Goal: Navigation & Orientation: Find specific page/section

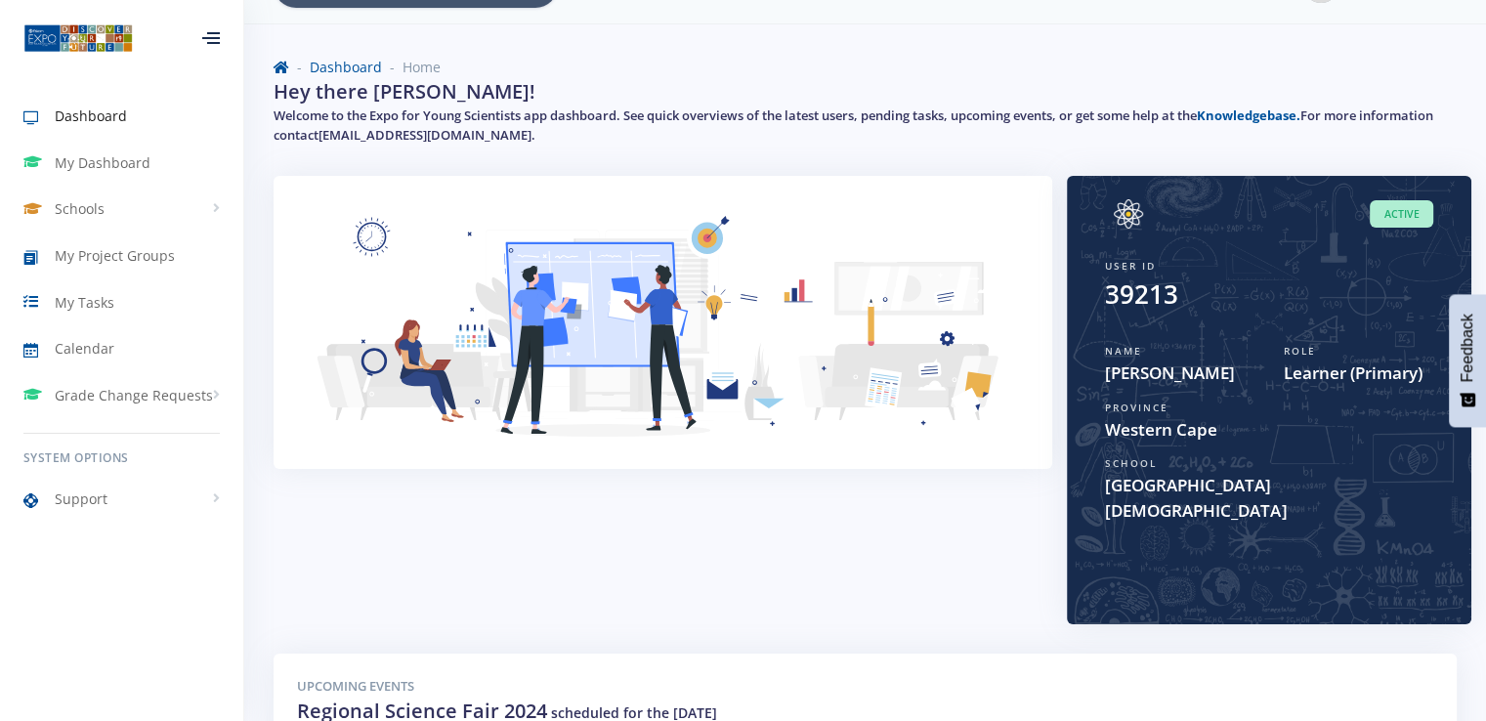
scroll to position [55, 0]
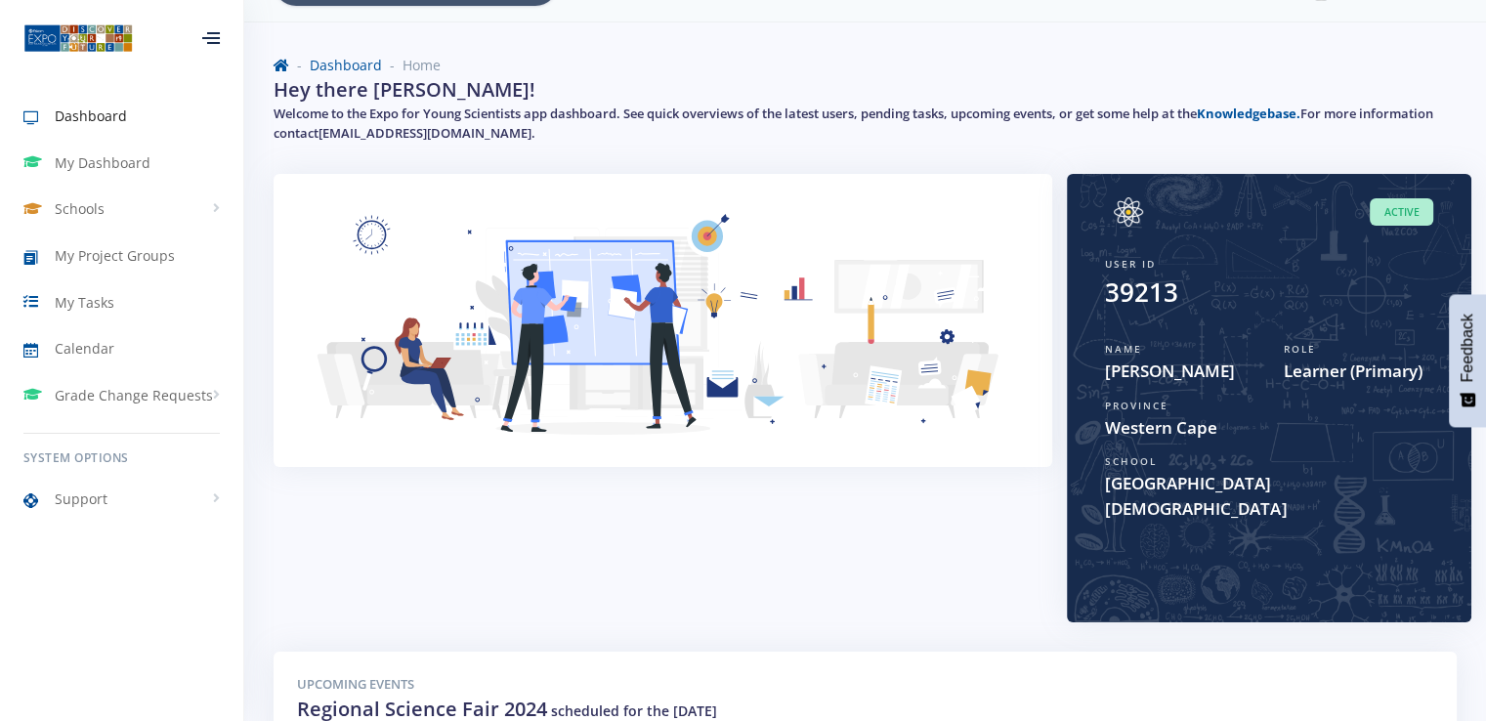
click at [1368, 370] on span "Learner (Primary)" at bounding box center [1359, 371] width 150 height 25
click at [90, 297] on span "My Tasks" at bounding box center [85, 302] width 60 height 21
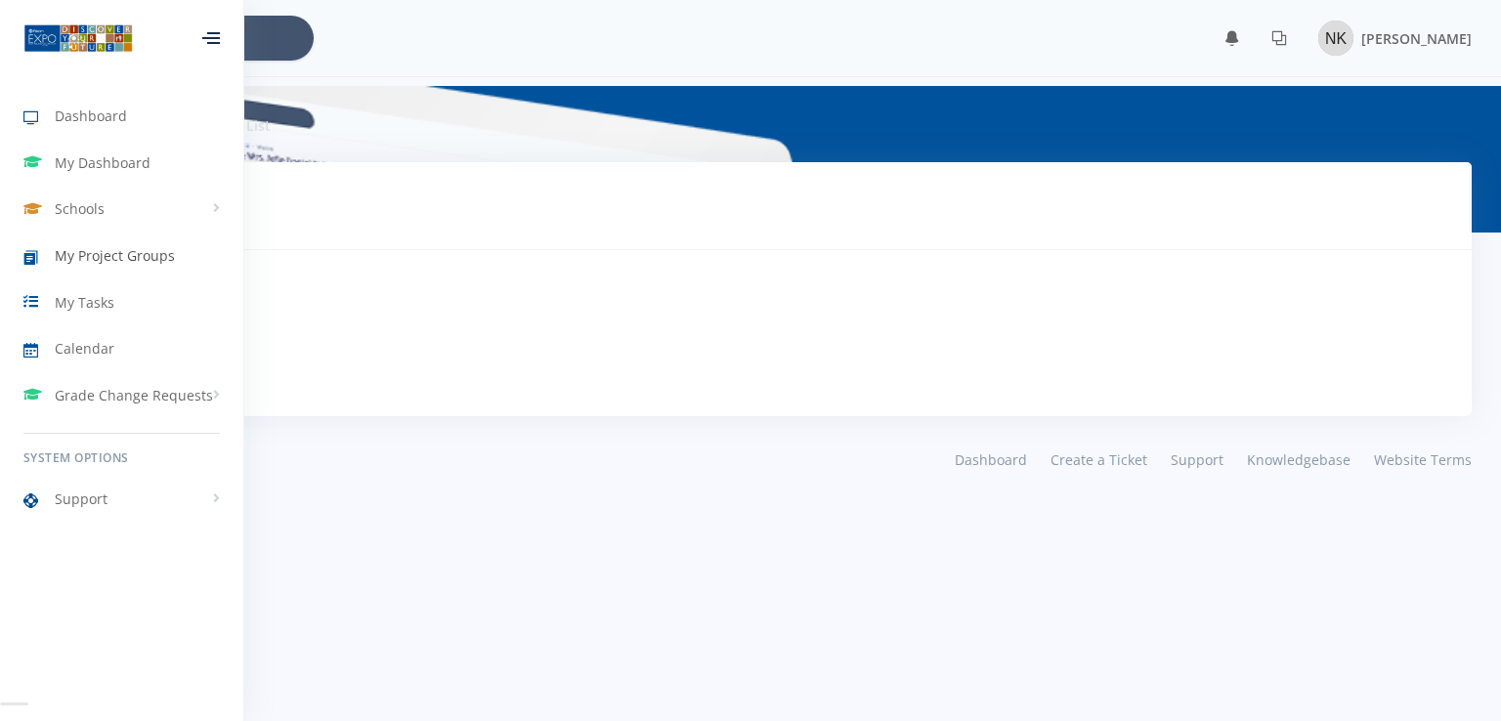
scroll to position [15, 15]
click at [528, 267] on div "Tasks Tasks To Do No Tasks Pending" at bounding box center [750, 289] width 1442 height 254
click at [575, 376] on div "No Tasks Pending" at bounding box center [750, 333] width 1395 height 119
click at [617, 470] on div "© 2025 Crafted by CreativeBox Dashboard Create a Ticket Support Knowledgebase W…" at bounding box center [751, 460] width 1472 height 28
click at [202, 204] on link "Schools" at bounding box center [121, 209] width 243 height 45
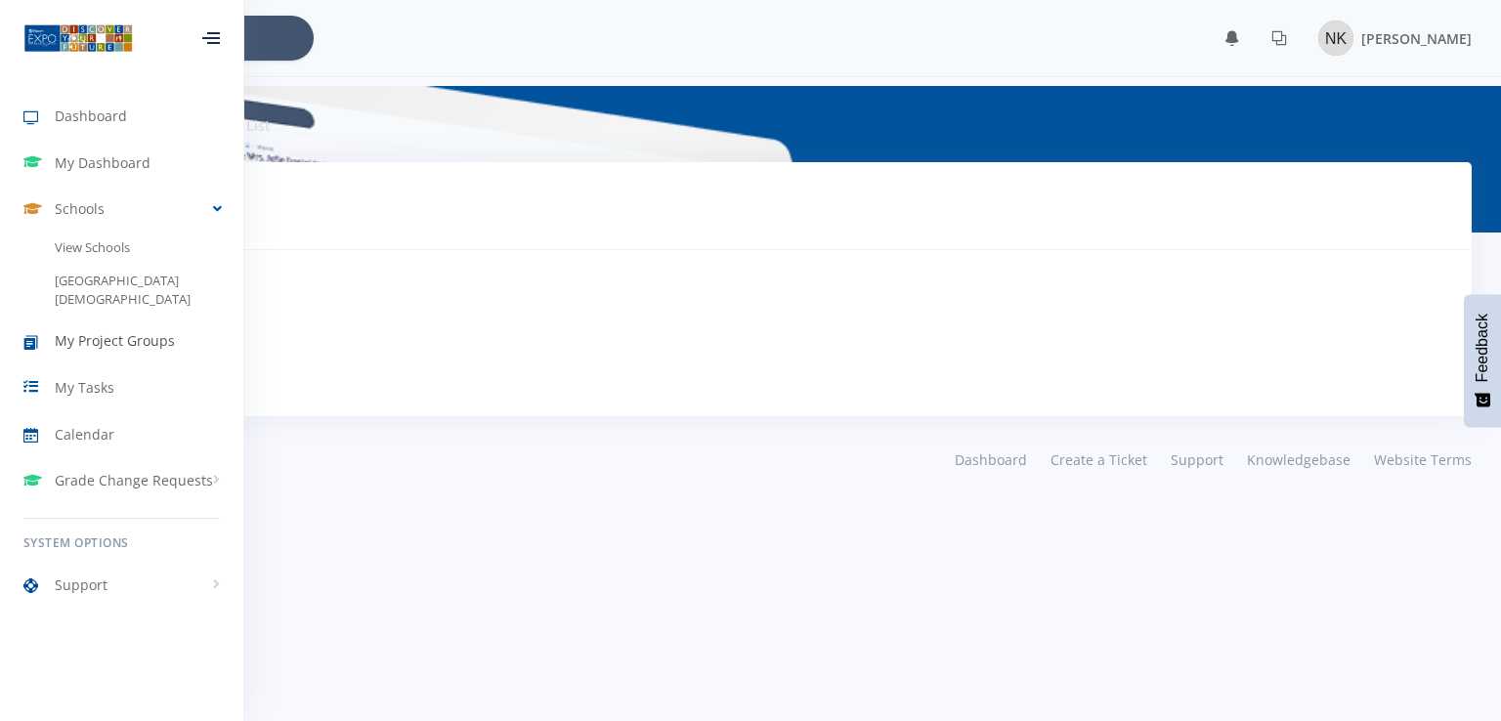
click at [156, 319] on link "My Project Groups" at bounding box center [121, 341] width 243 height 45
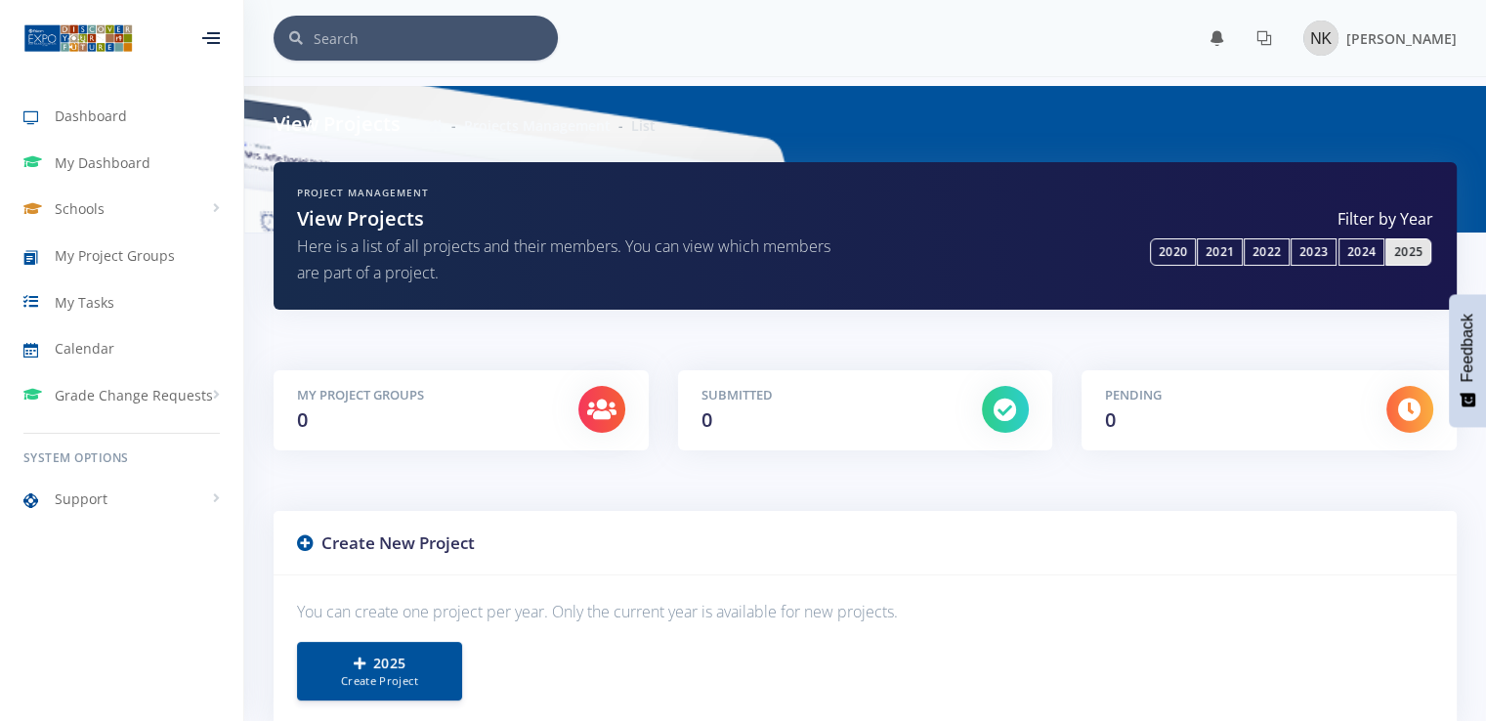
scroll to position [15, 15]
click at [133, 293] on link "My Tasks" at bounding box center [121, 301] width 243 height 45
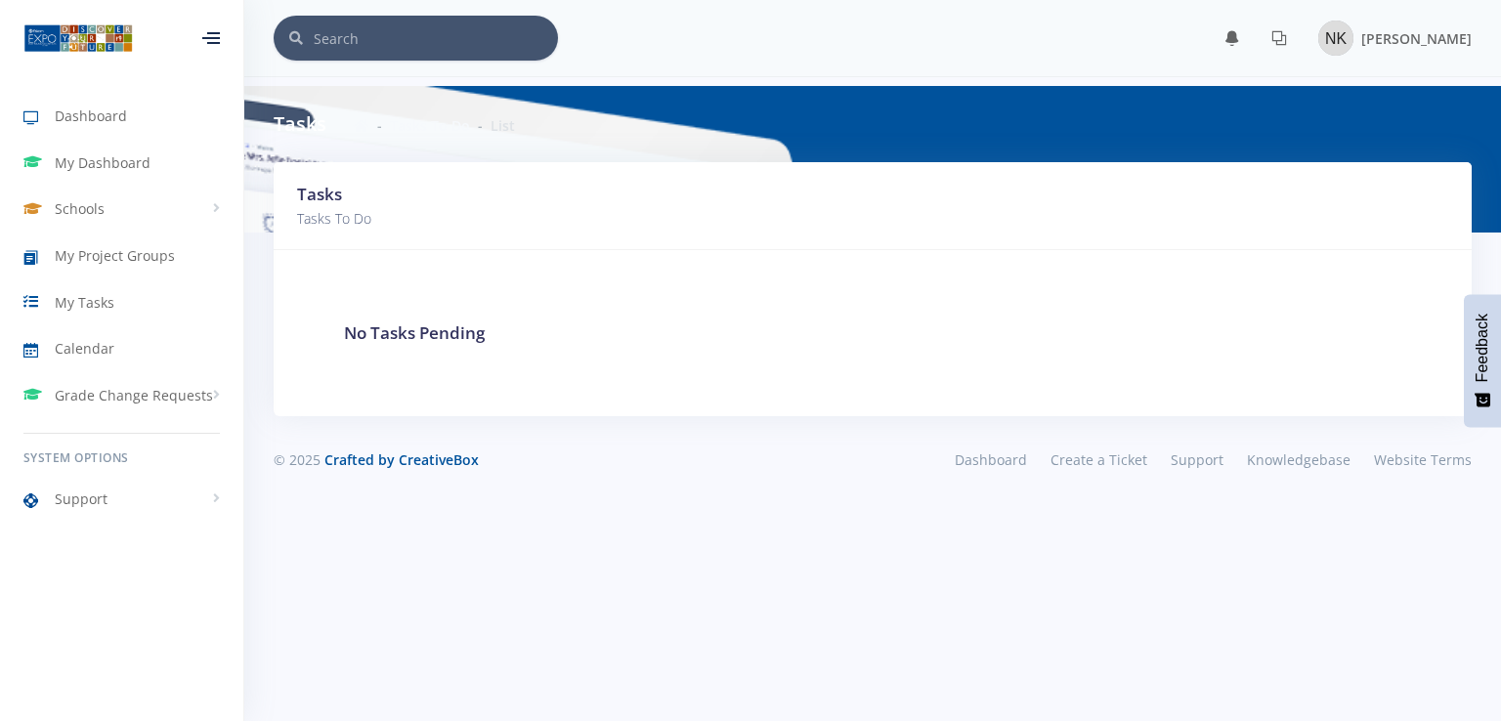
scroll to position [15, 15]
click at [141, 383] on link "Grade Change Requests" at bounding box center [121, 395] width 243 height 45
click at [106, 341] on span "Calendar" at bounding box center [85, 348] width 60 height 21
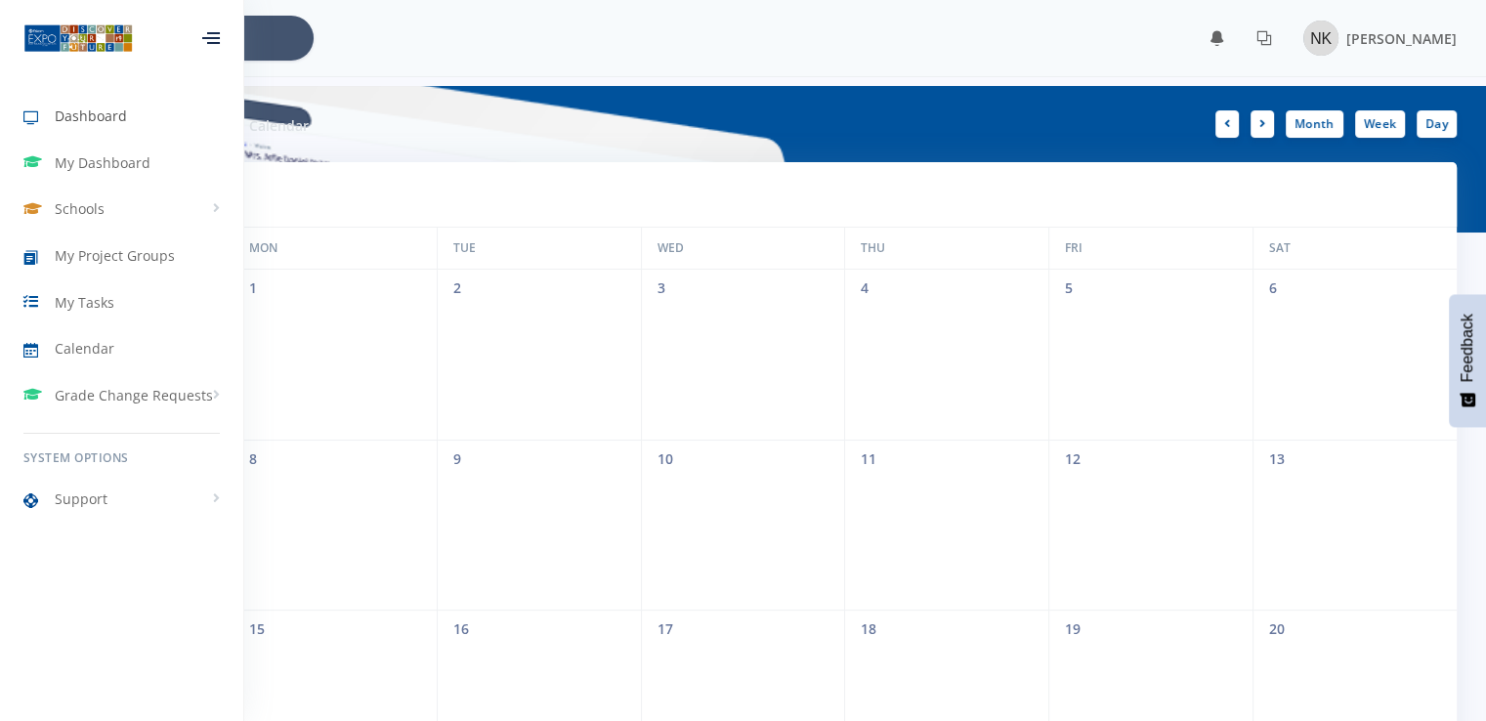
click at [80, 102] on link "Dashboard" at bounding box center [121, 116] width 243 height 45
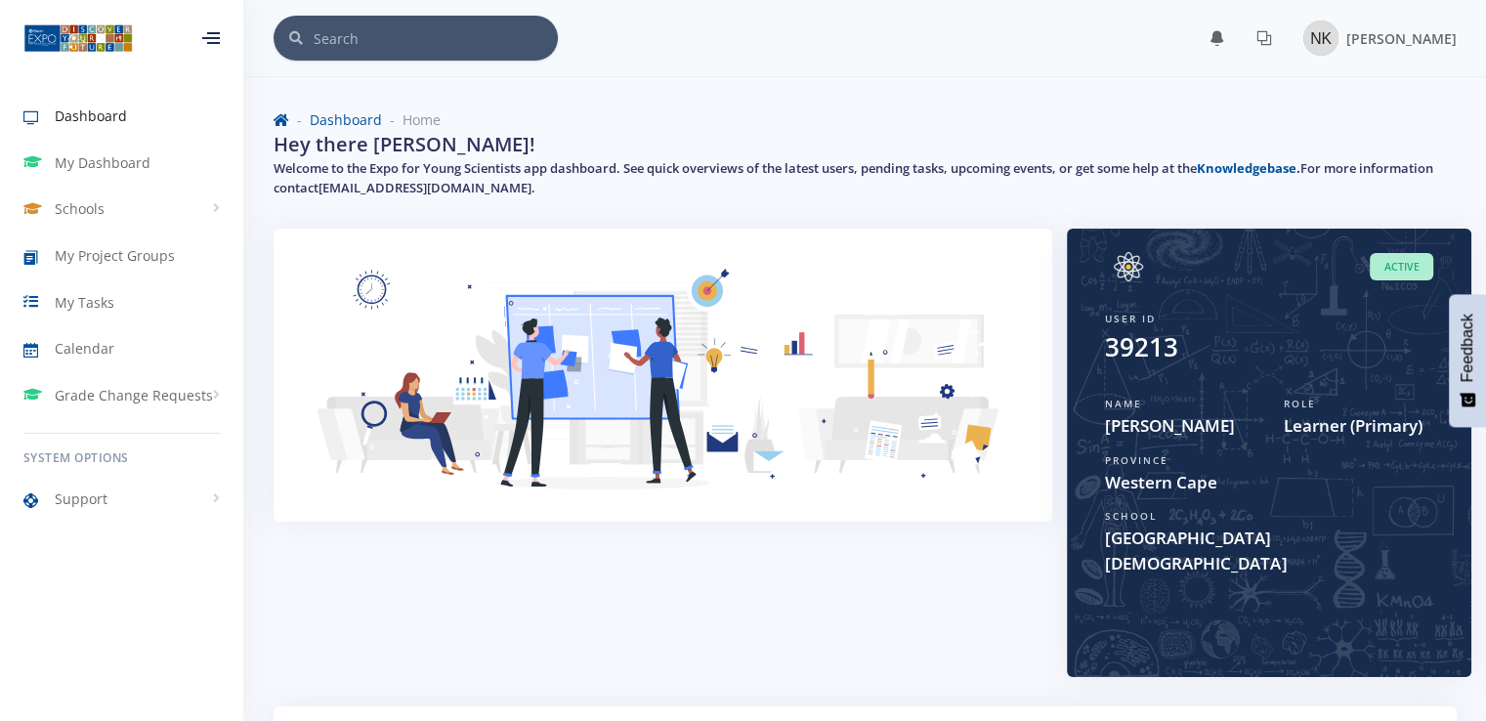
scroll to position [15, 15]
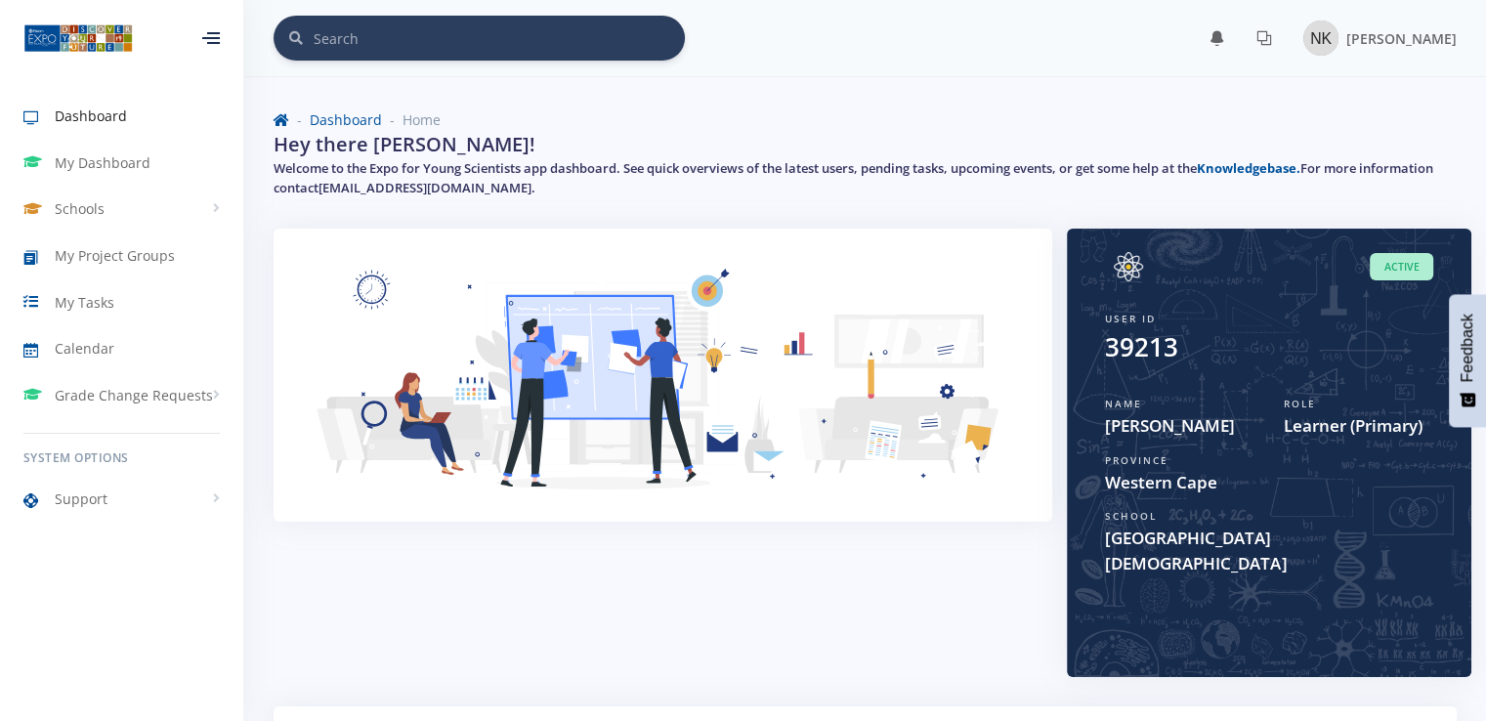
click at [487, 36] on input "text" at bounding box center [499, 38] width 371 height 45
